Goal: Find specific page/section: Find specific page/section

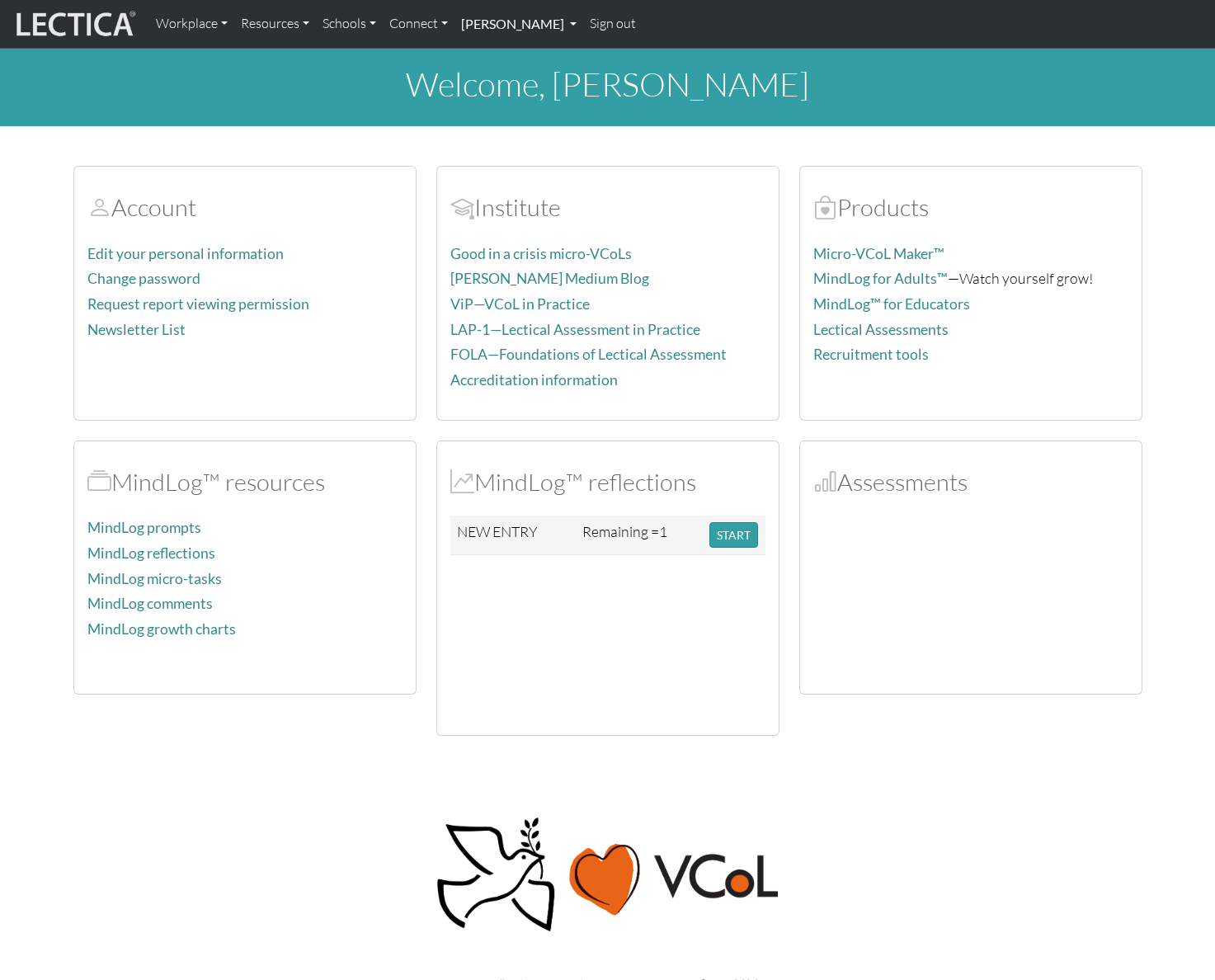
click at [513, 27] on link "[PERSON_NAME]" at bounding box center [518, 24] width 129 height 35
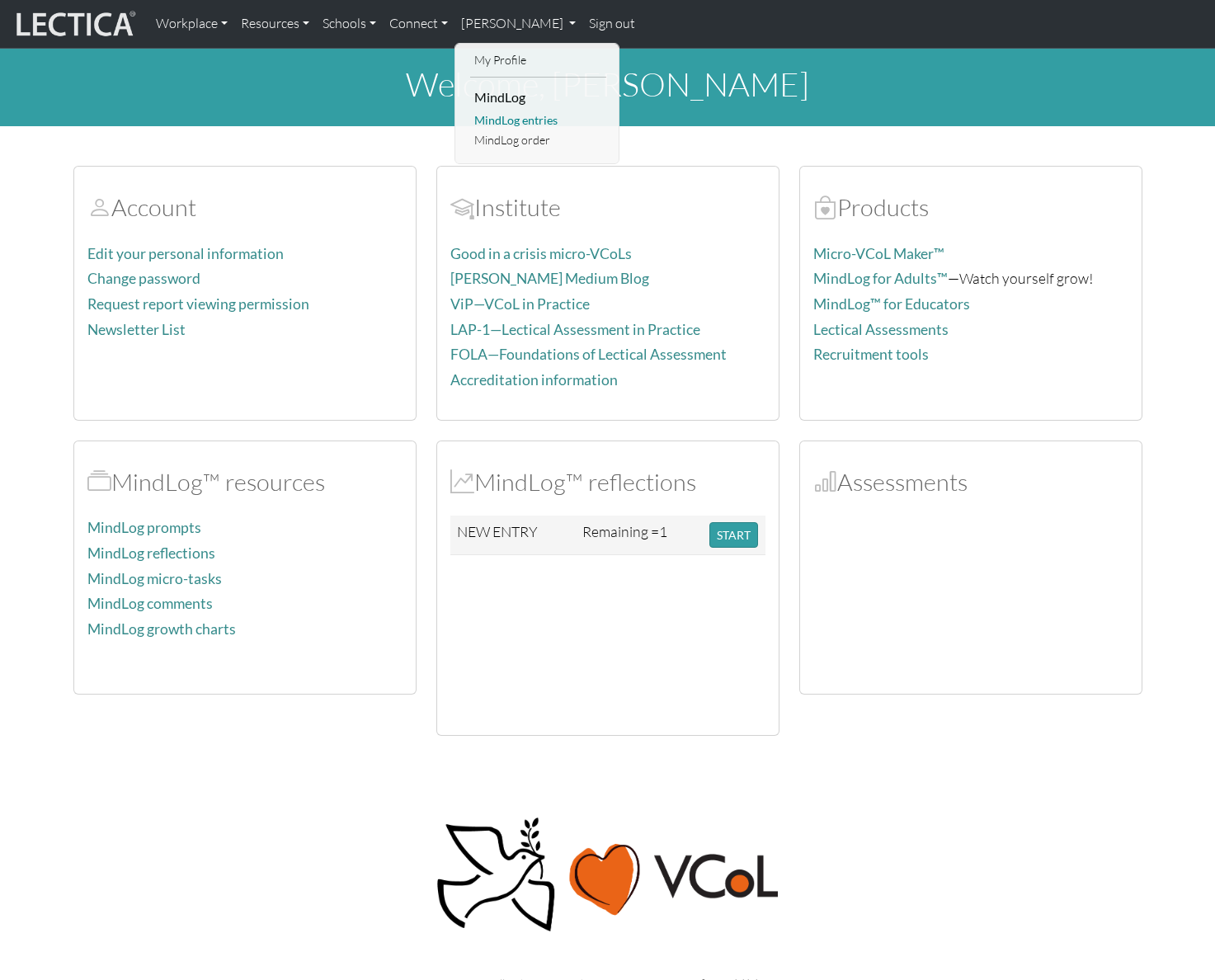
click at [511, 122] on link "MindLog entries" at bounding box center [538, 121] width 136 height 21
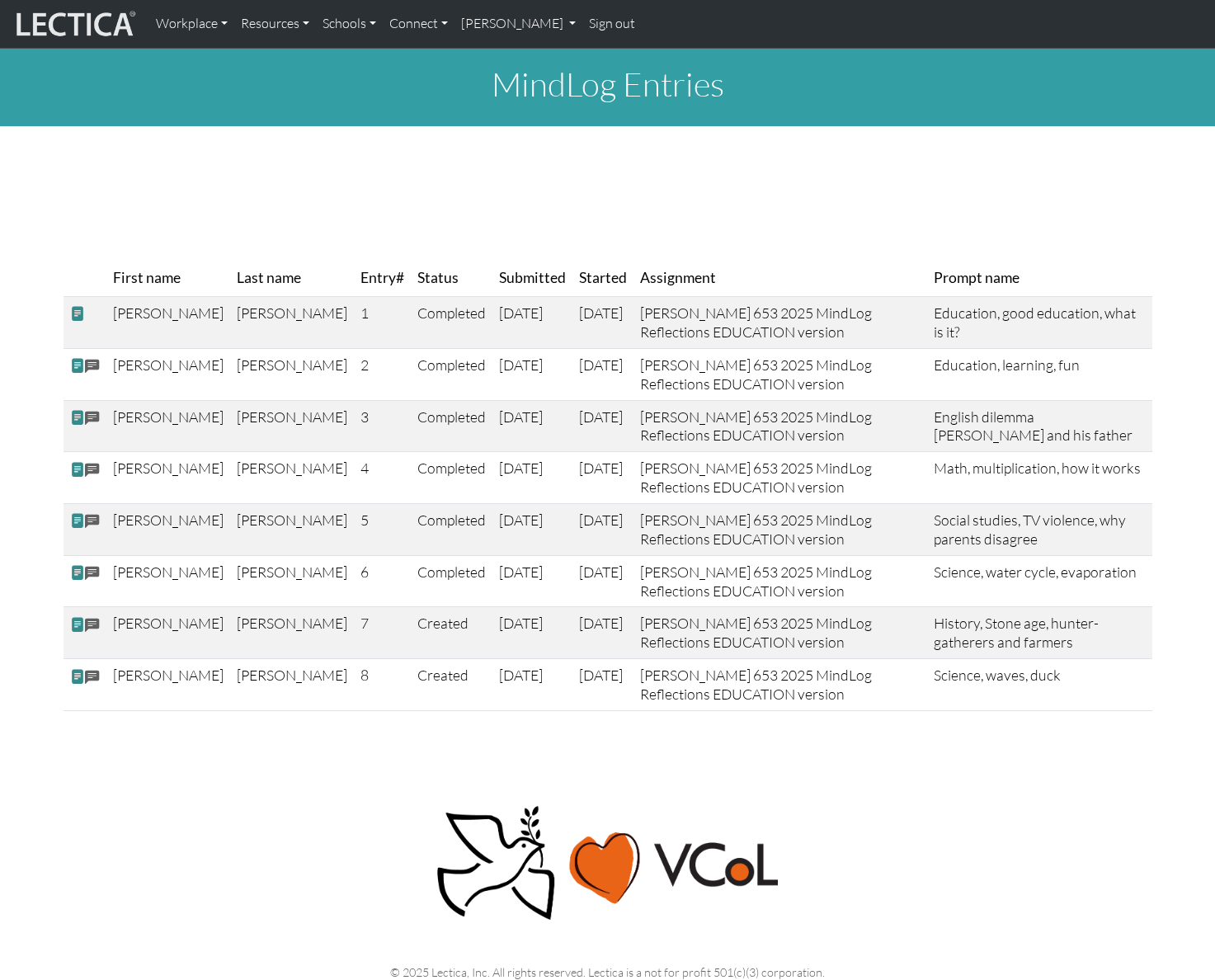
click at [690, 206] on div "MindLog Entries First name Last name Entry# Status Submitted Started Assignment…" at bounding box center [607, 386] width 1215 height 675
